Goal: Find specific page/section: Find specific page/section

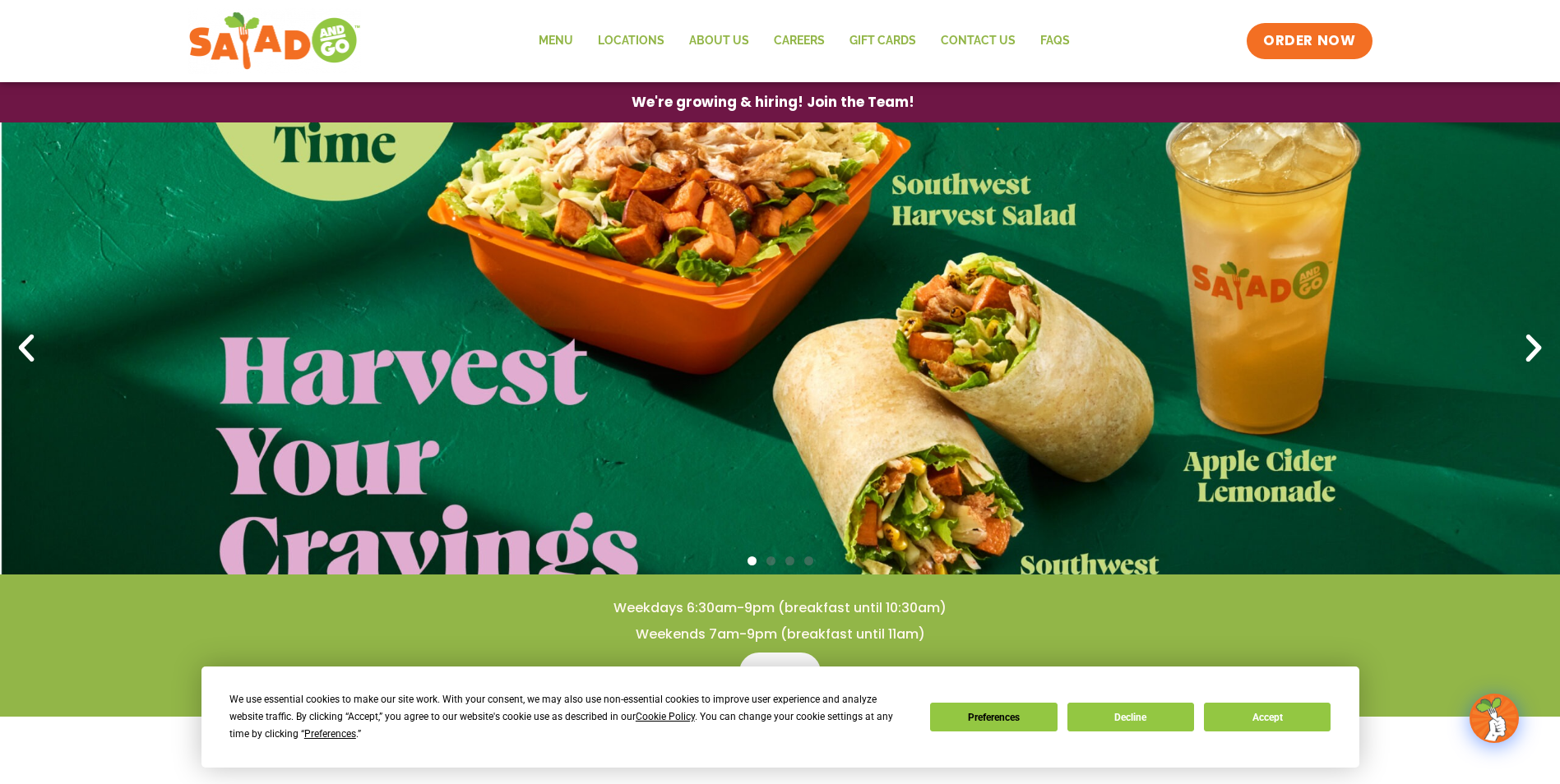
scroll to position [82, 0]
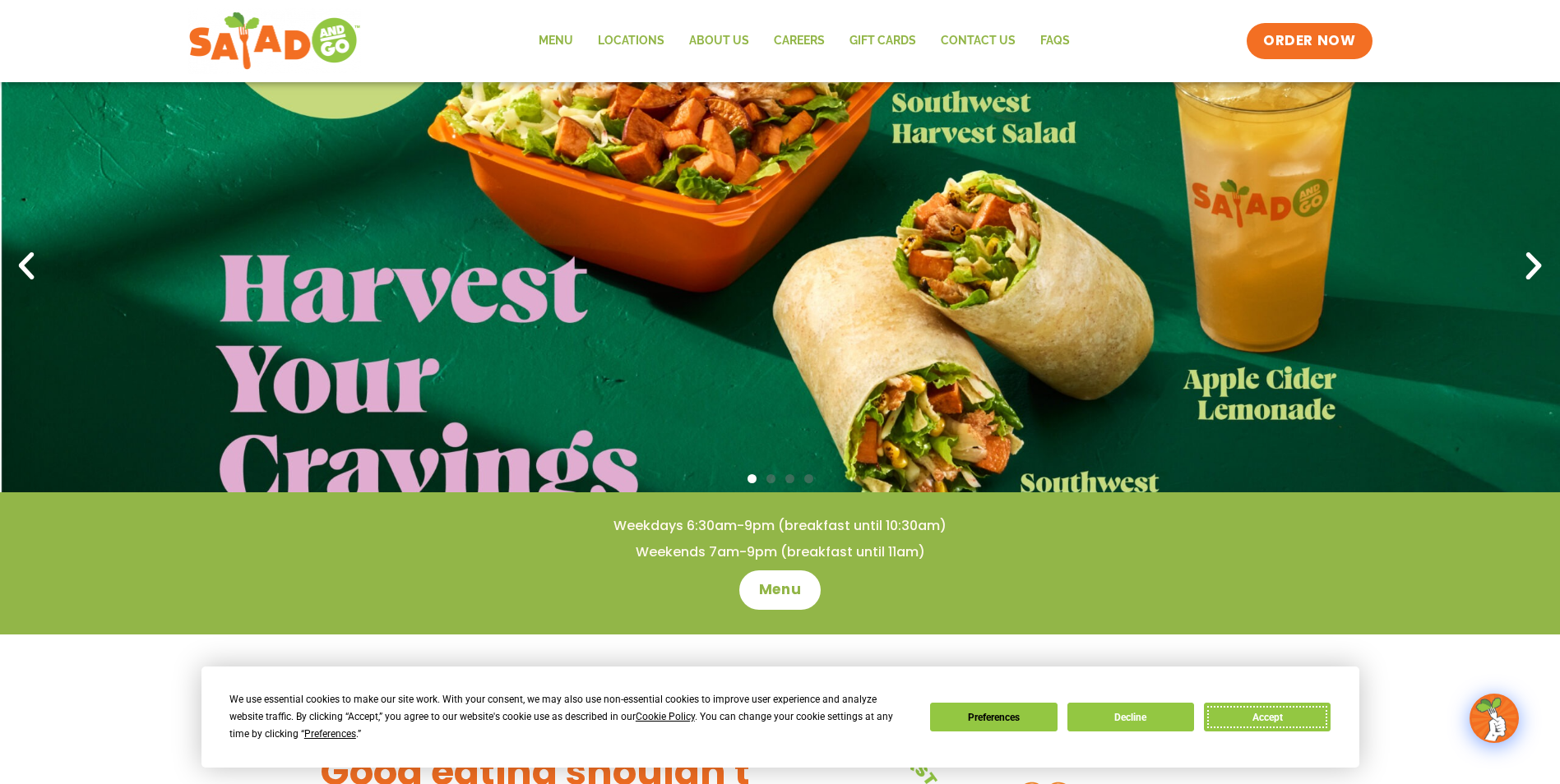
click at [1276, 717] on button "Accept" at bounding box center [1267, 717] width 127 height 29
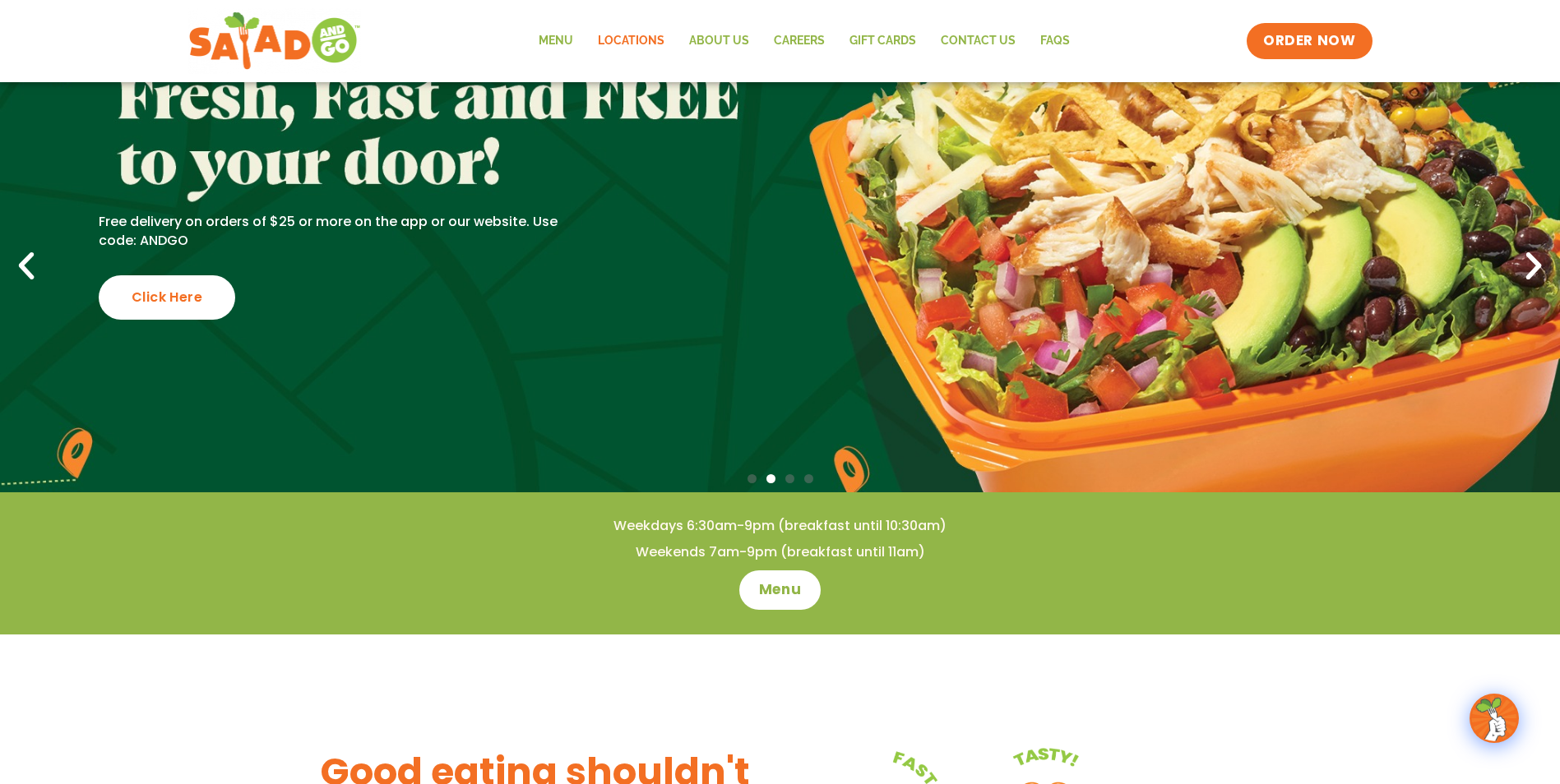
click at [622, 43] on link "Locations" at bounding box center [632, 41] width 91 height 38
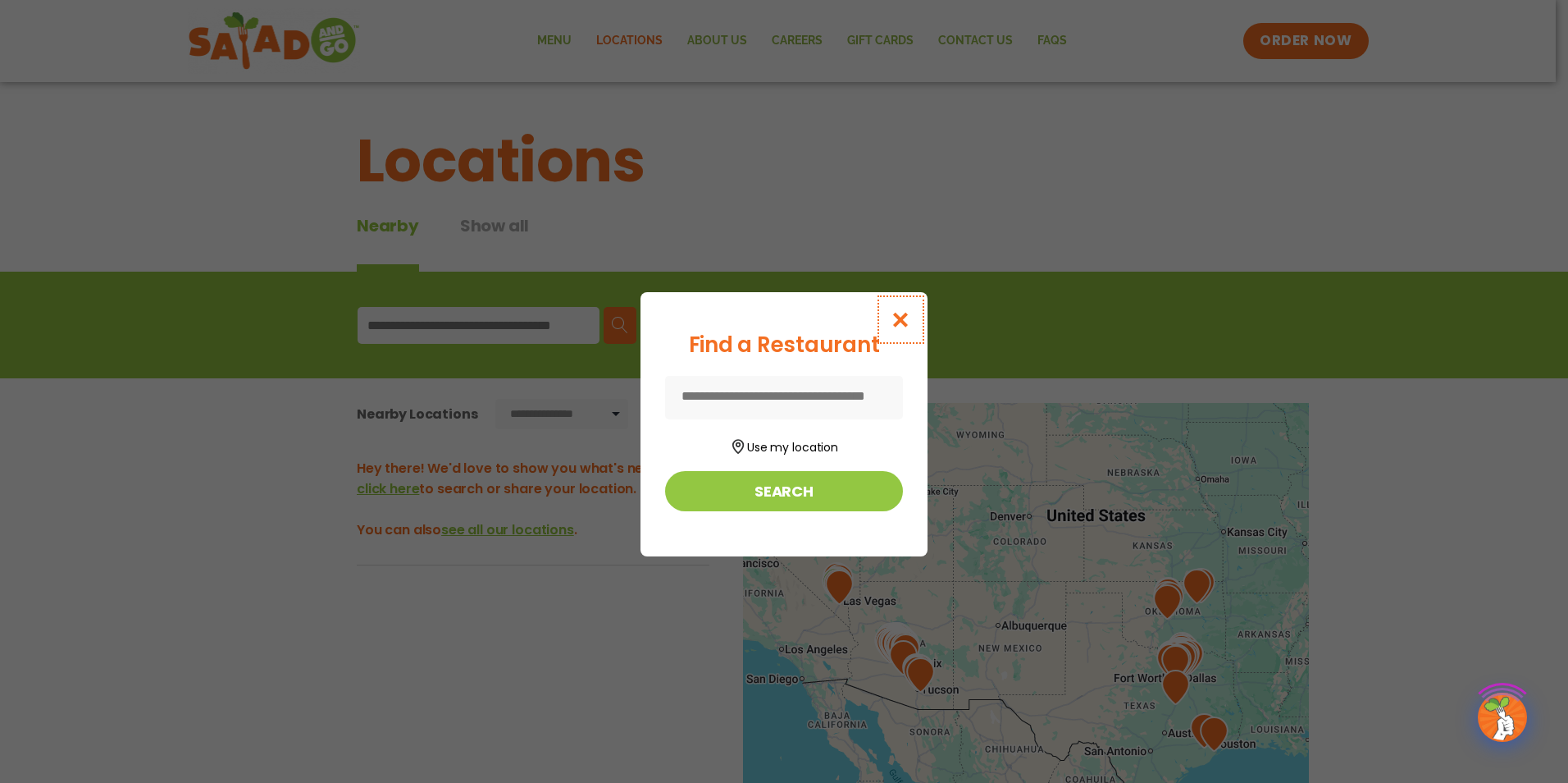
click at [902, 322] on icon "Close modal" at bounding box center [900, 319] width 21 height 17
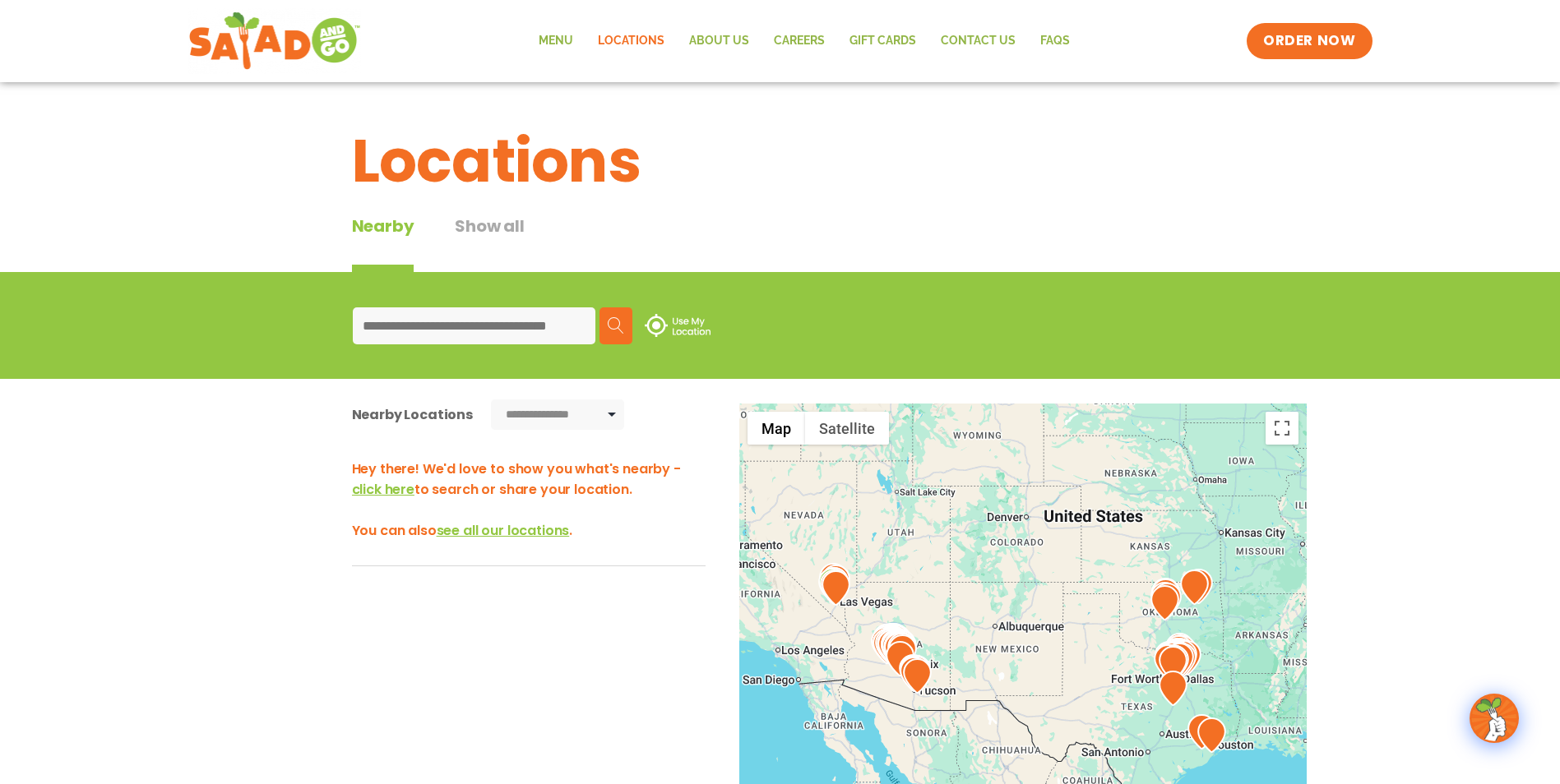
click at [491, 321] on input at bounding box center [474, 326] width 242 height 37
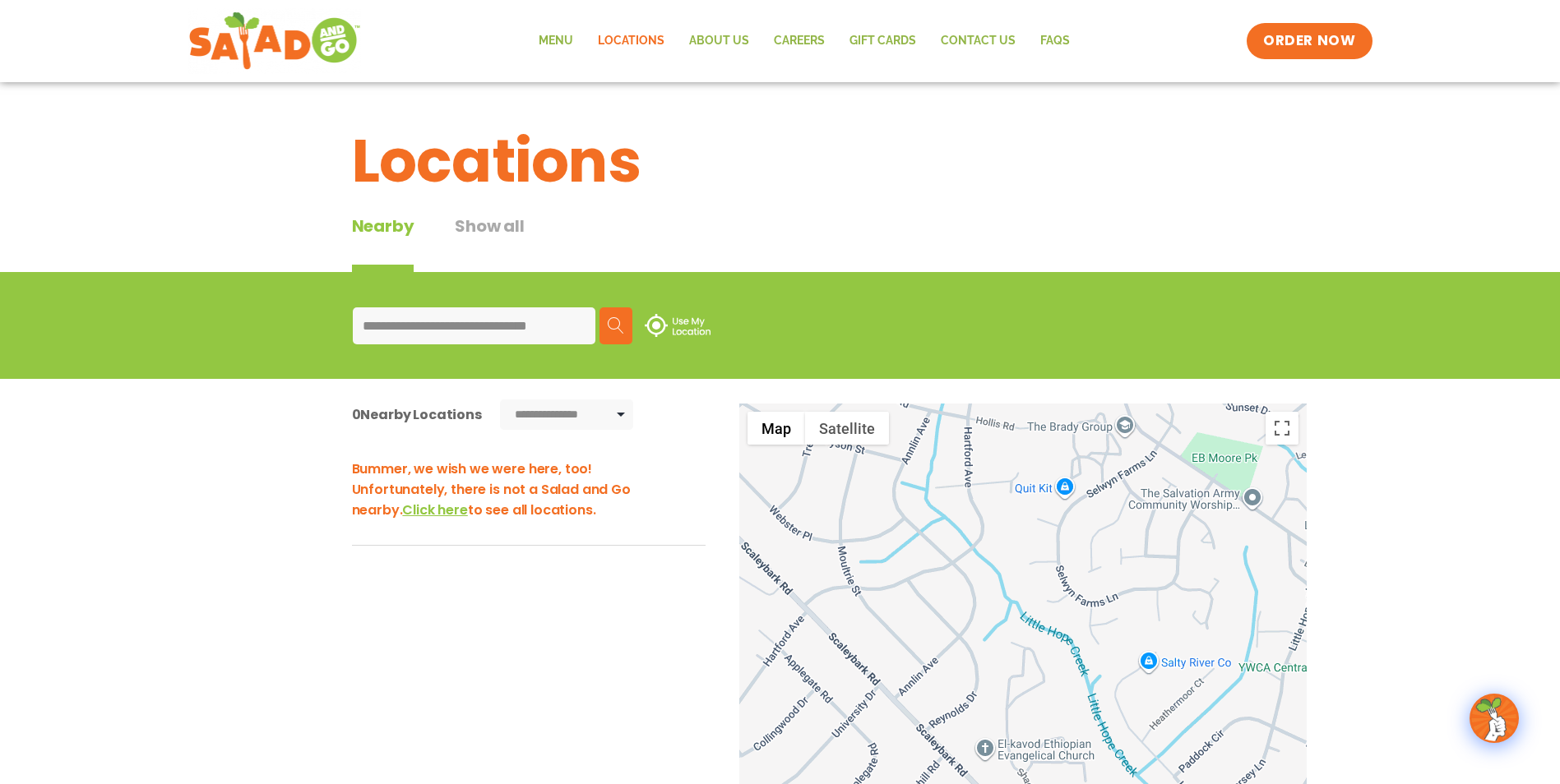
click at [581, 328] on input "**********" at bounding box center [474, 326] width 242 height 37
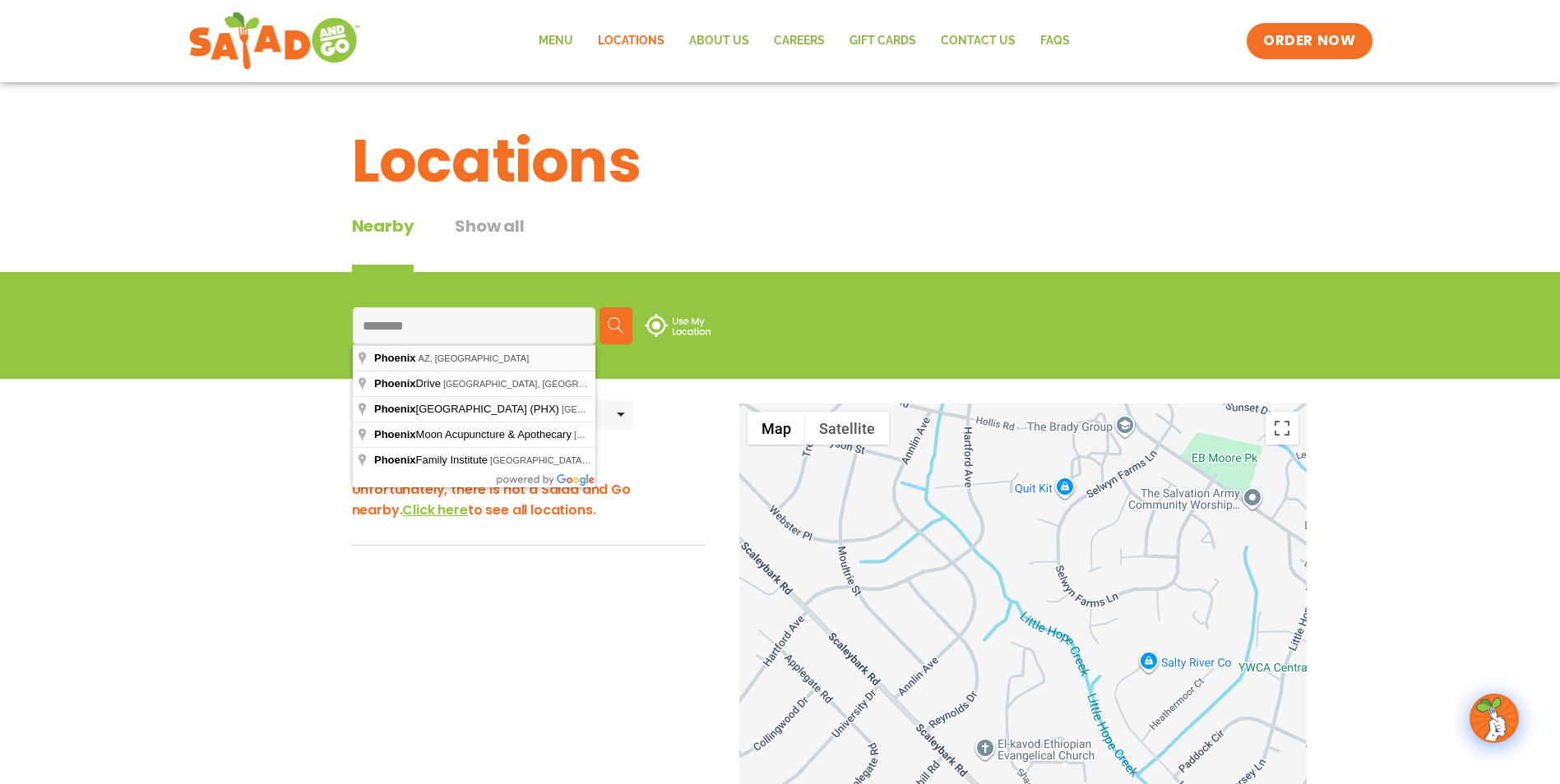
type input "**********"
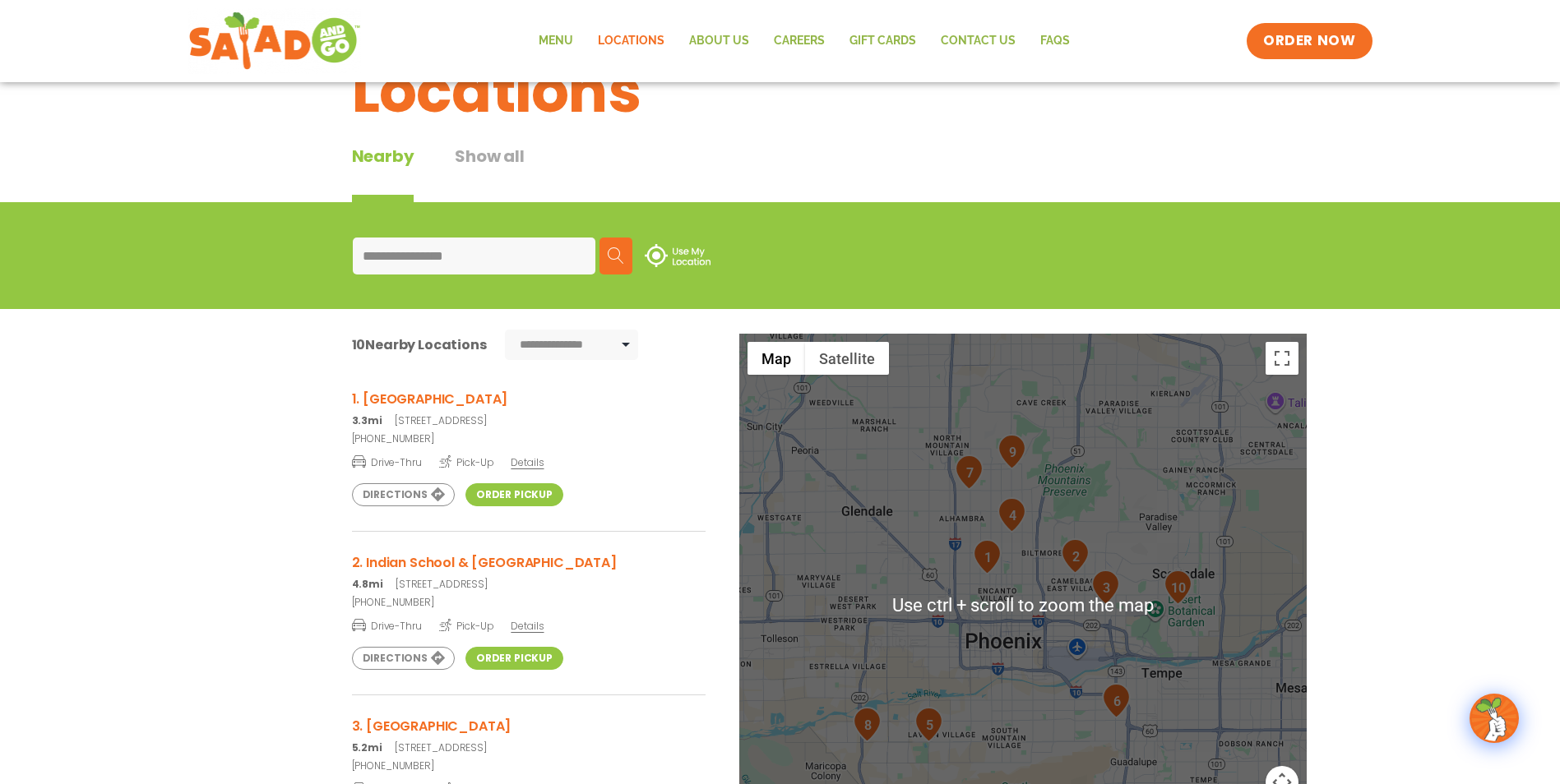
scroll to position [82, 0]
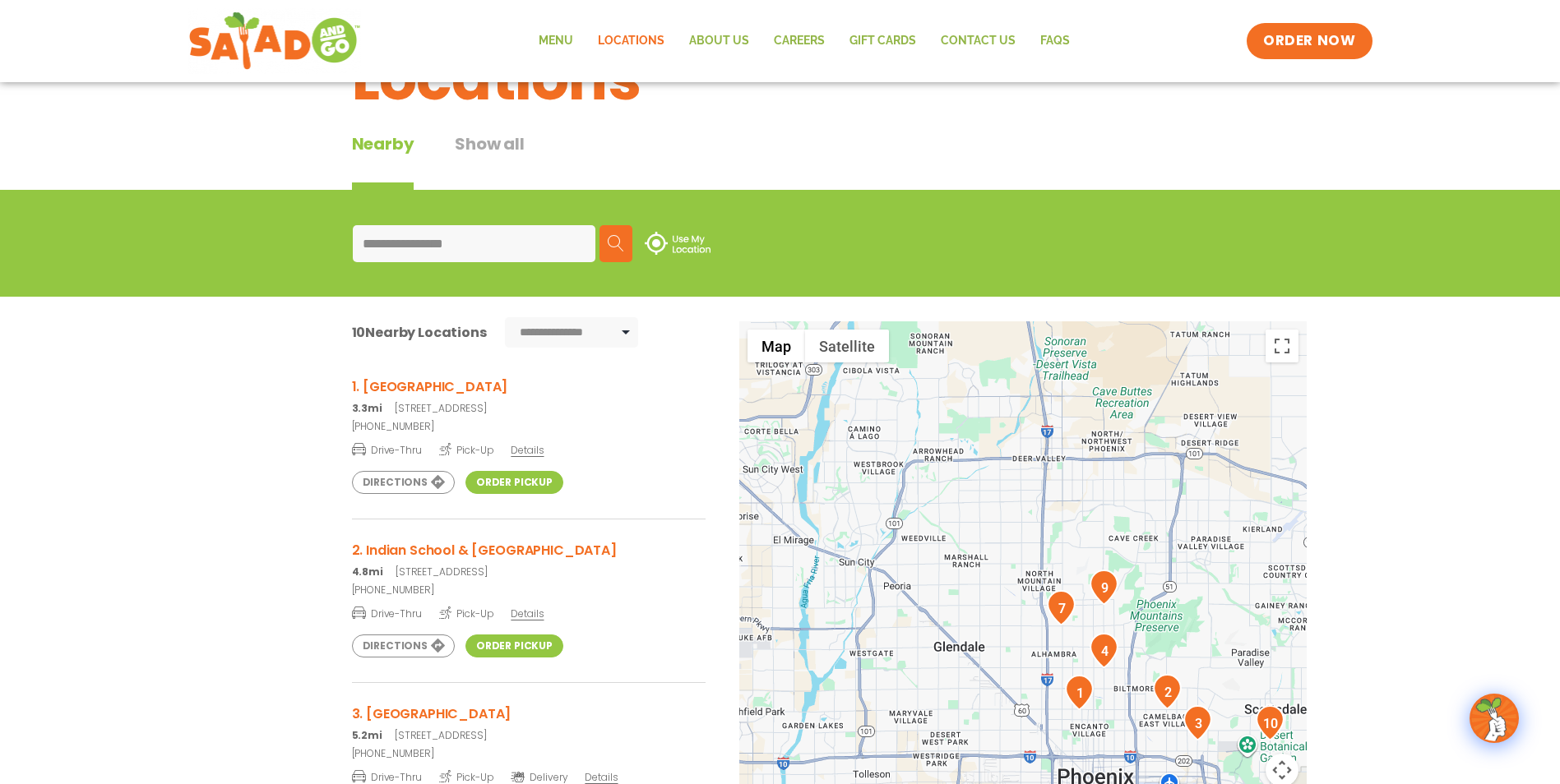
drag, startPoint x: 979, startPoint y: 486, endPoint x: 1071, endPoint y: 641, distance: 180.2
click at [1071, 641] on div at bounding box center [1022, 593] width 567 height 544
click at [1061, 605] on img "7" at bounding box center [1061, 608] width 29 height 36
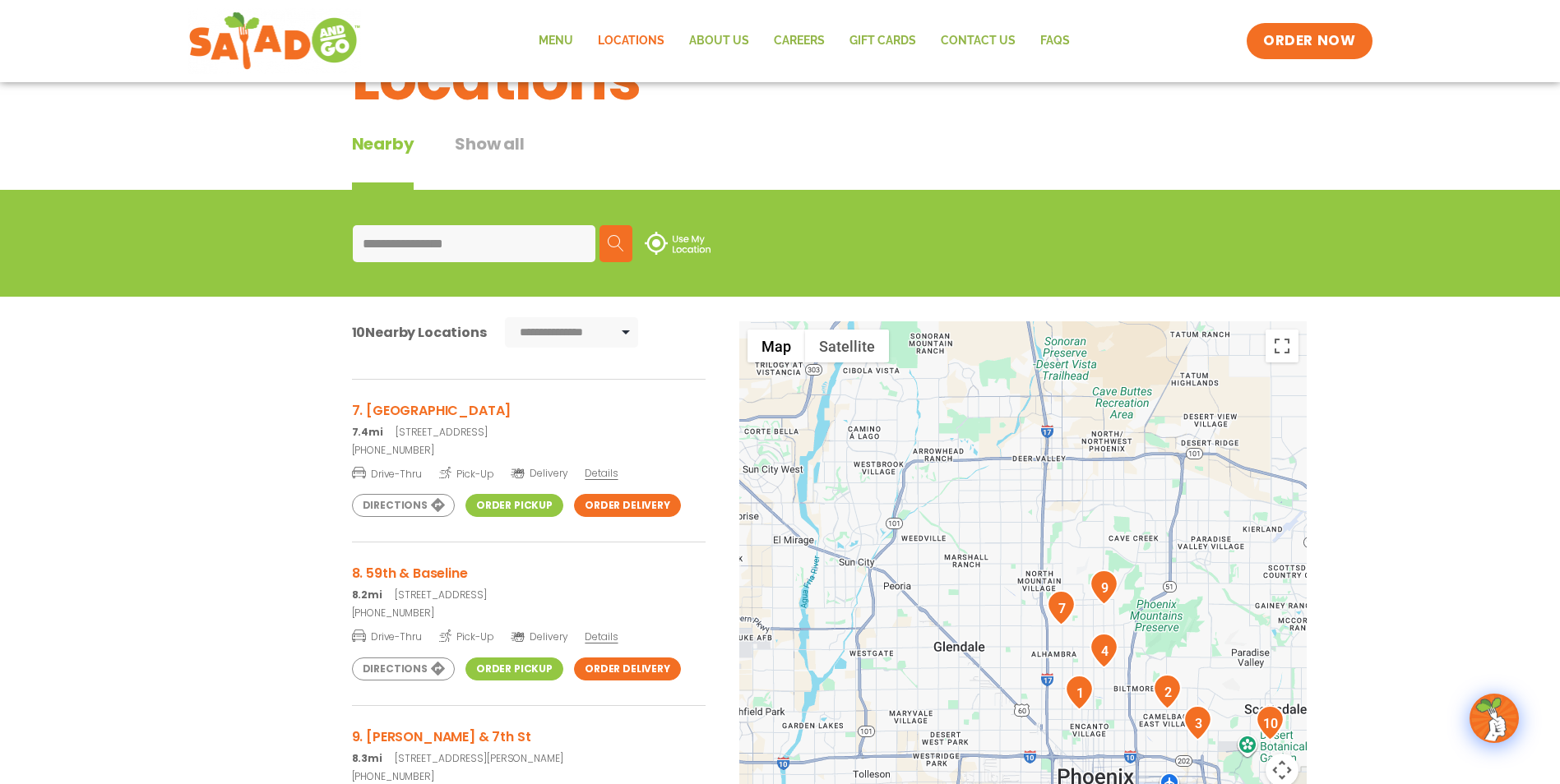
click at [602, 504] on link "Order Delivery" at bounding box center [628, 505] width 107 height 23
